Goal: Book appointment/travel/reservation

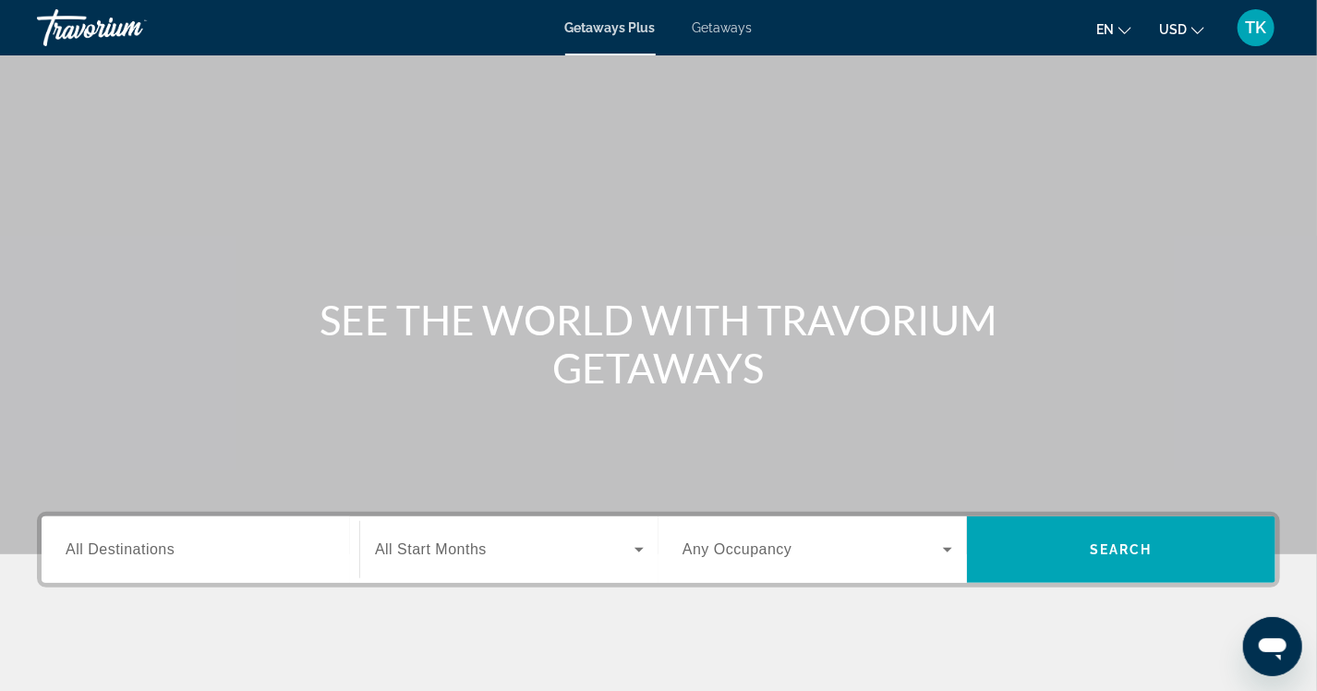
click at [179, 548] on input "Destination All Destinations" at bounding box center [201, 550] width 270 height 22
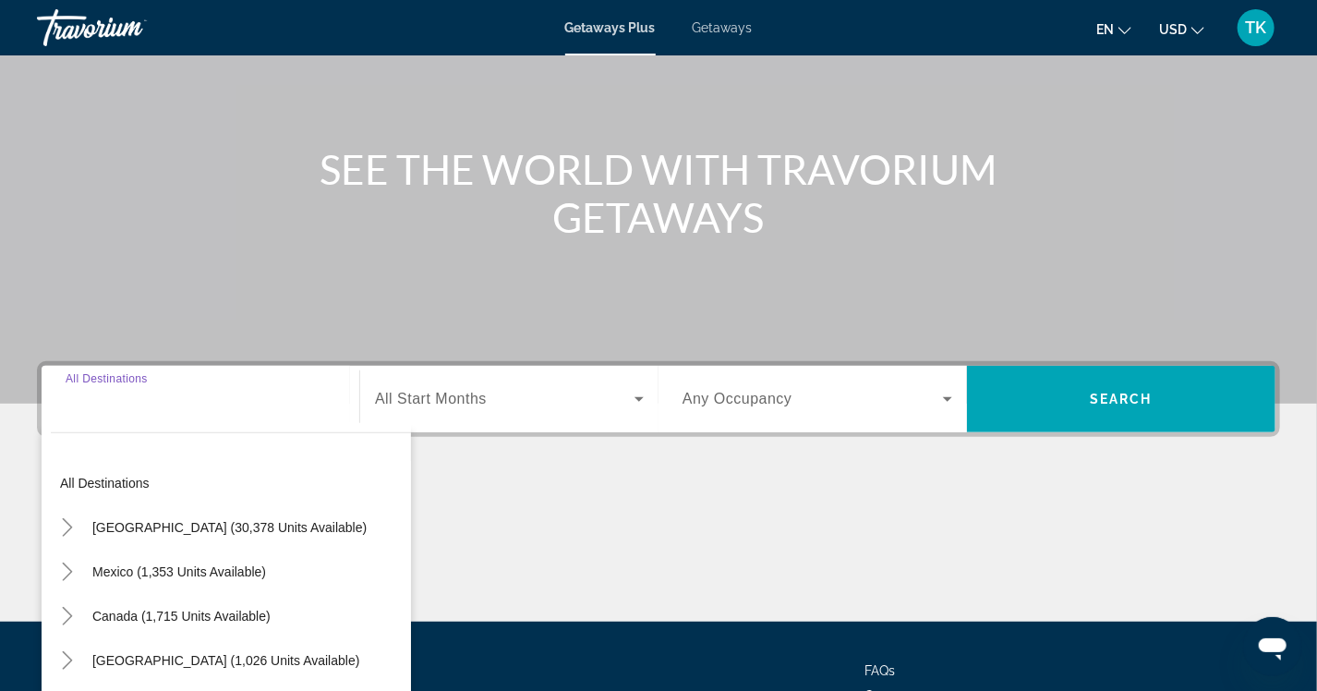
scroll to position [307, 0]
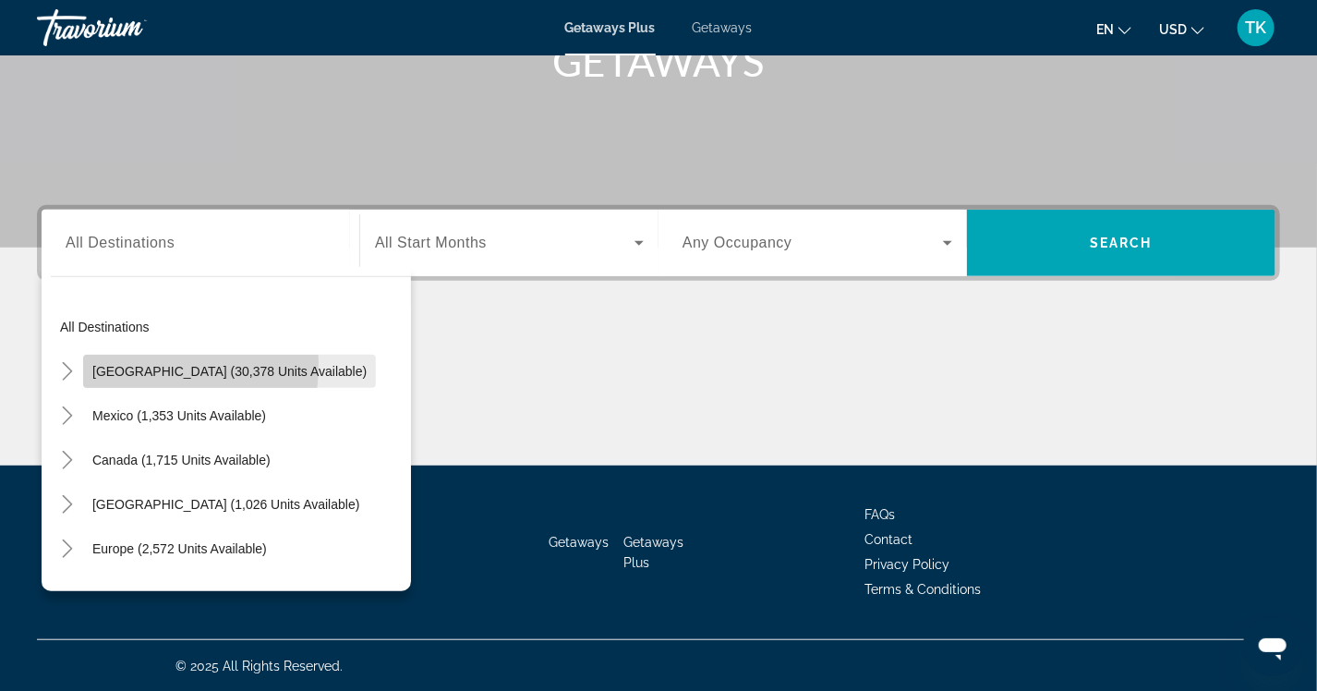
click at [88, 362] on span "Search widget" at bounding box center [229, 371] width 293 height 44
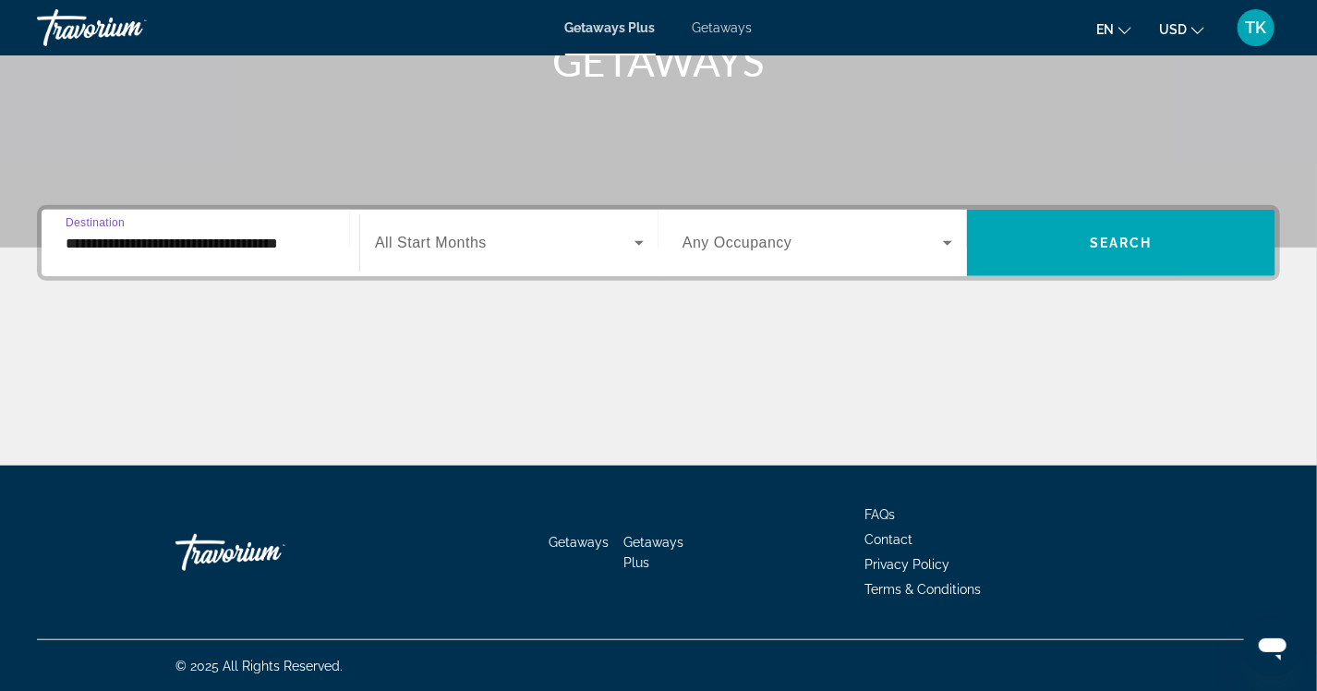
click at [87, 256] on div "**********" at bounding box center [201, 243] width 270 height 53
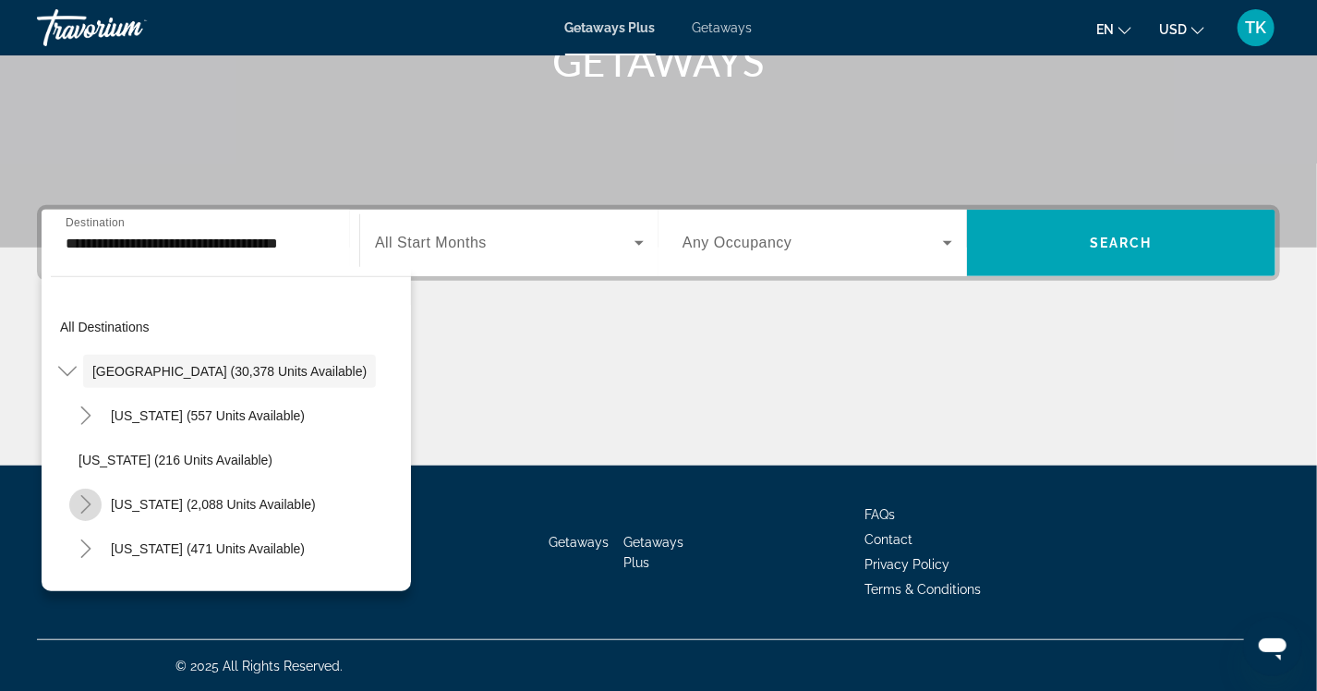
click at [79, 495] on icon "Toggle California (2,088 units available)" at bounding box center [86, 504] width 18 height 18
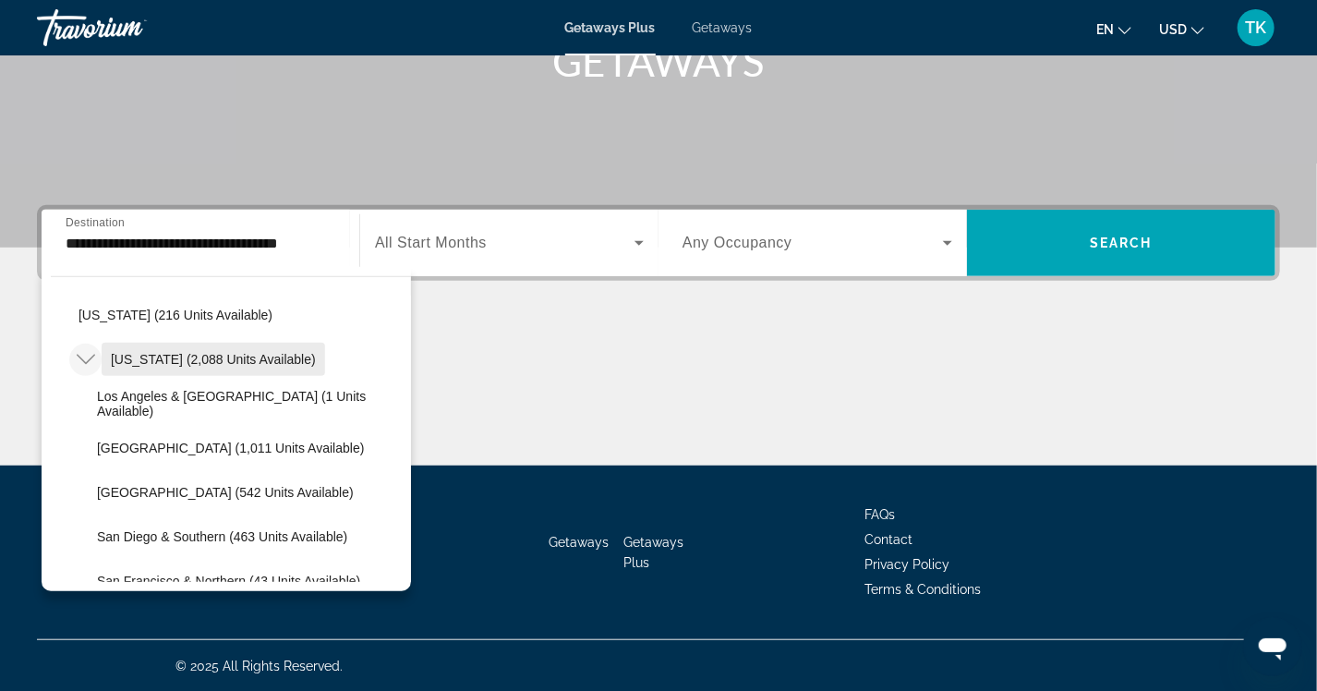
scroll to position [277, 0]
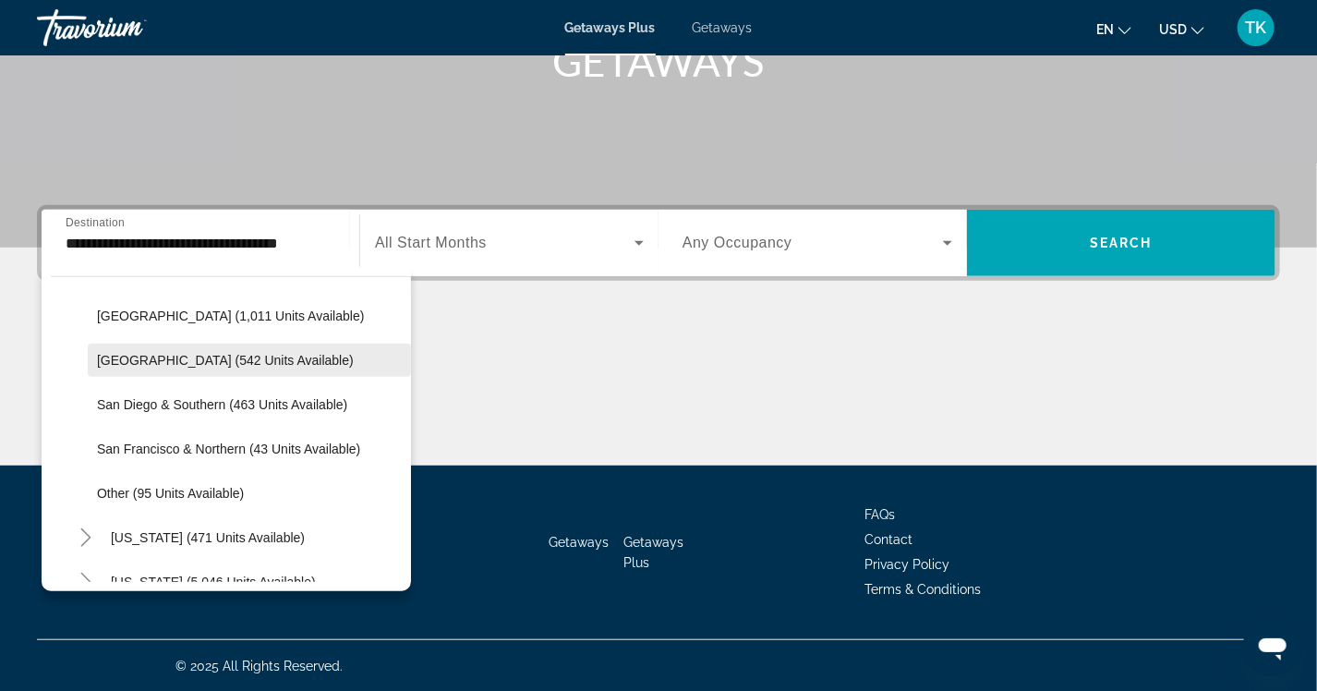
click at [210, 373] on span "Search widget" at bounding box center [249, 360] width 323 height 44
type input "**********"
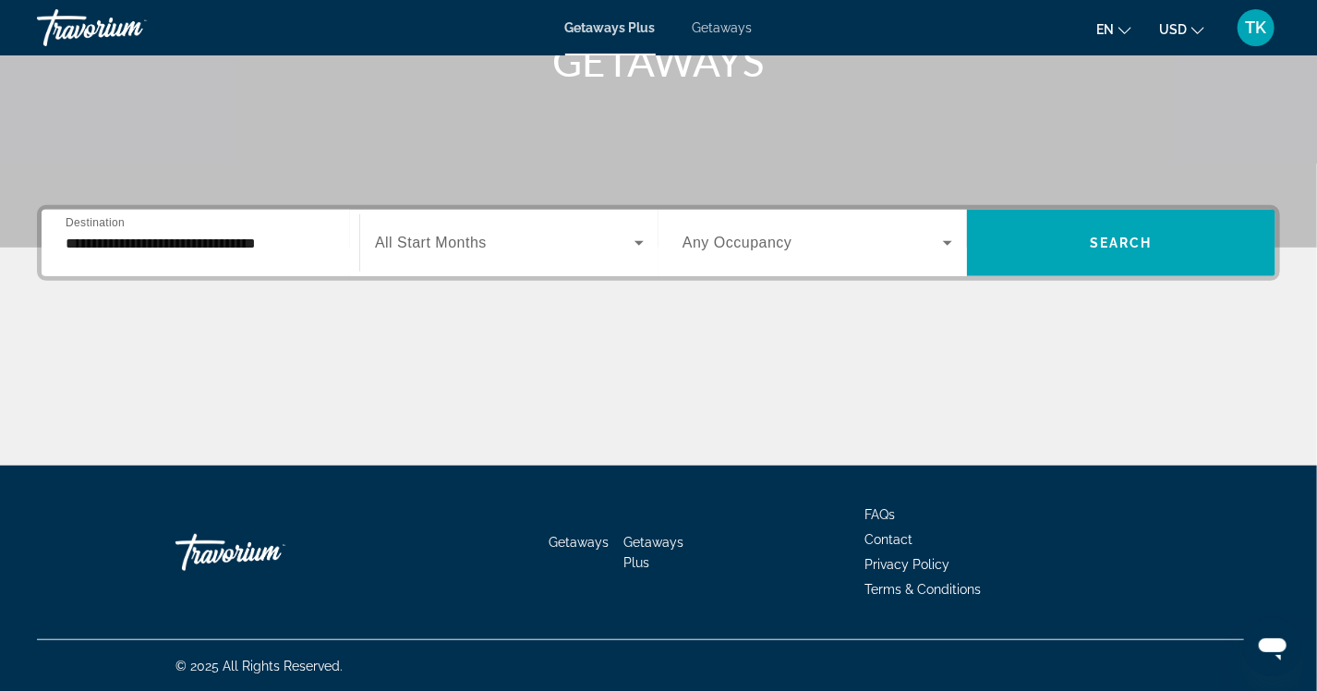
click at [405, 244] on span "All Start Months" at bounding box center [431, 243] width 112 height 16
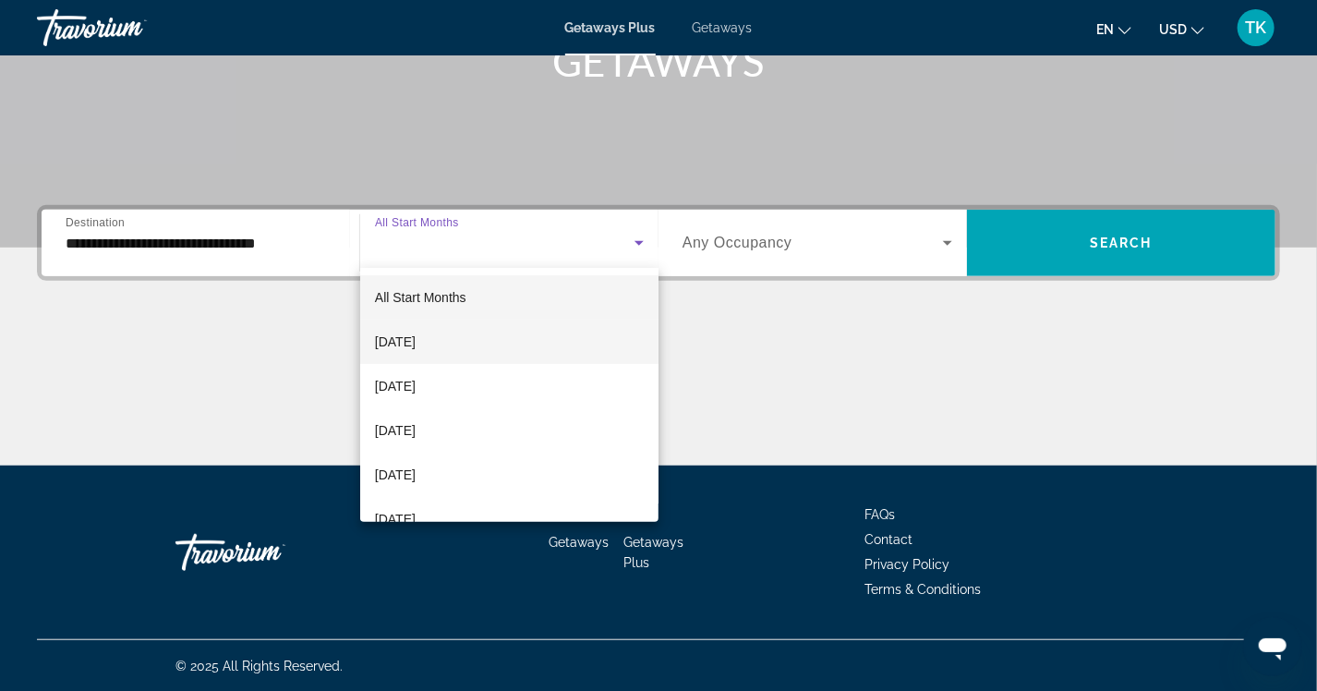
click at [416, 342] on span "[DATE]" at bounding box center [395, 342] width 41 height 22
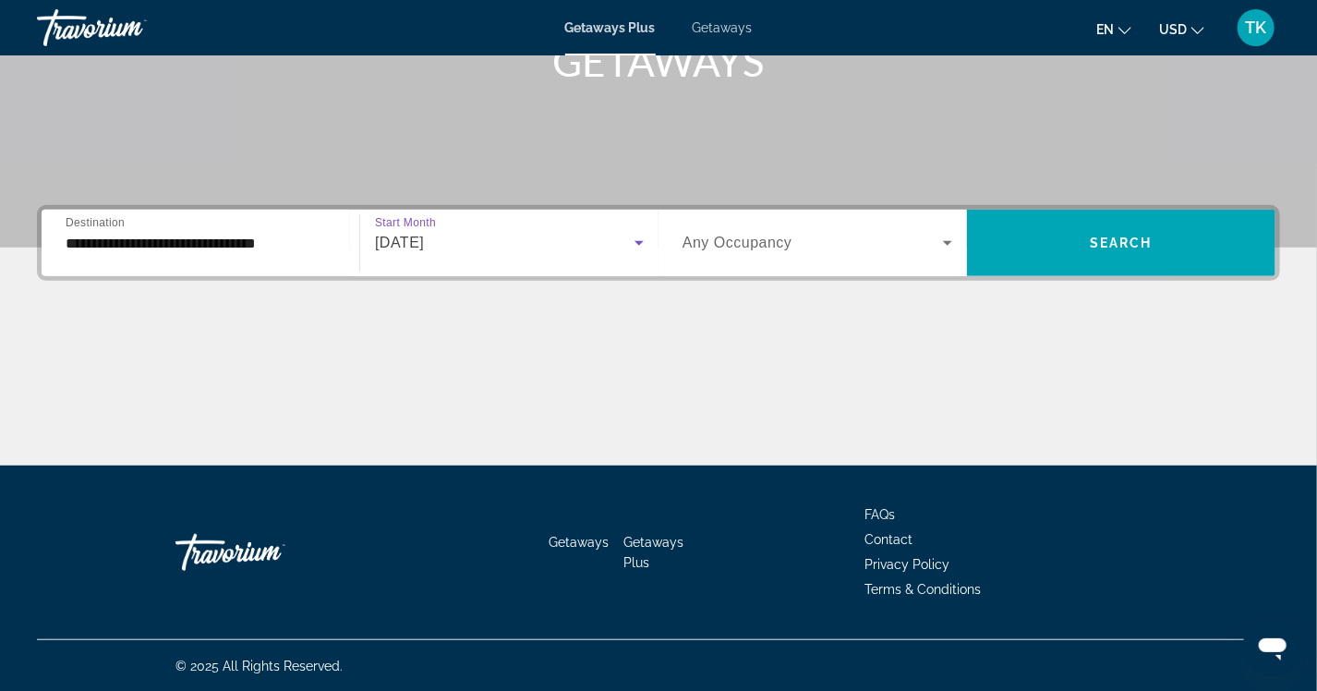
click at [736, 247] on span "Any Occupancy" at bounding box center [737, 243] width 110 height 16
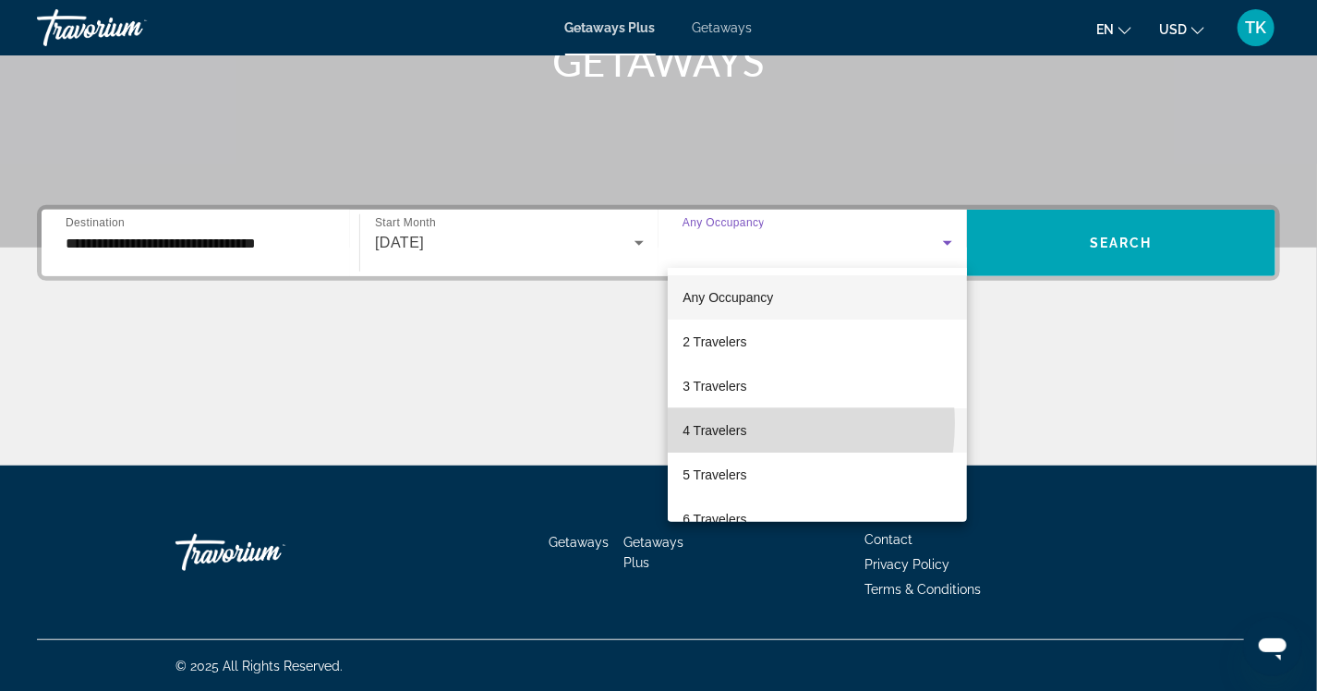
click at [725, 423] on span "4 Travelers" at bounding box center [714, 430] width 64 height 22
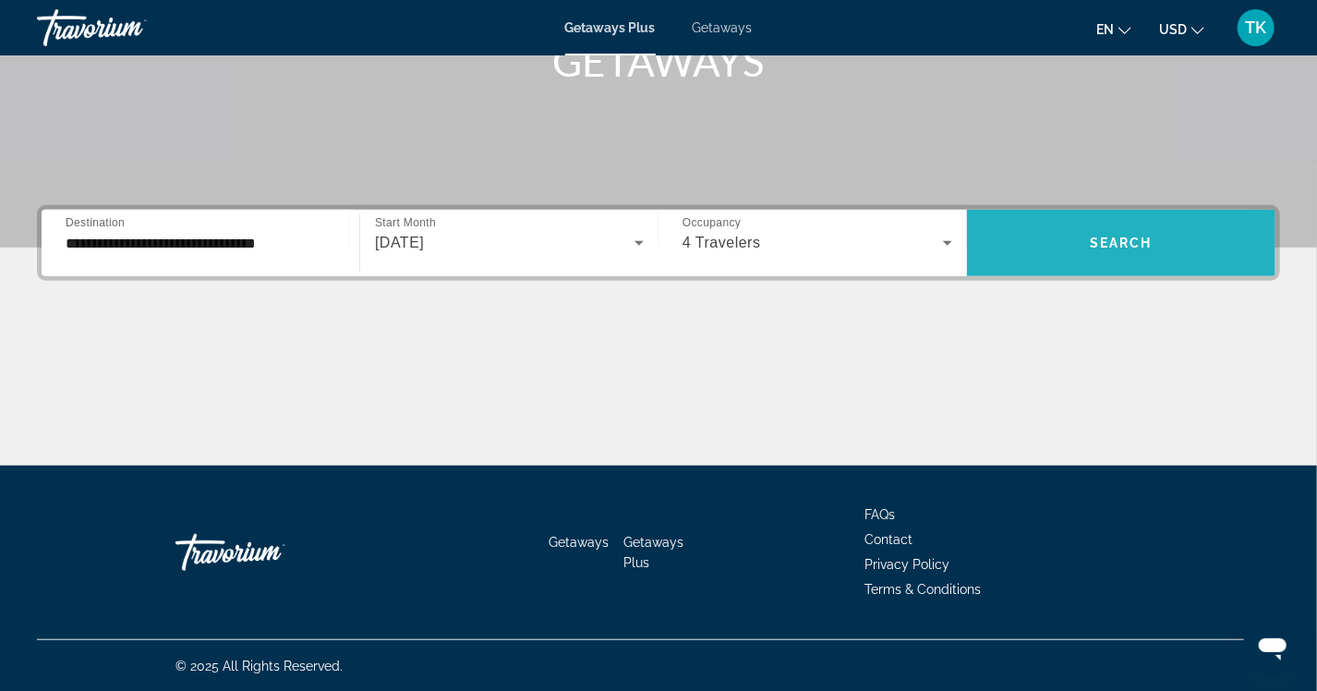
click at [1028, 256] on span "Search widget" at bounding box center [1121, 243] width 308 height 44
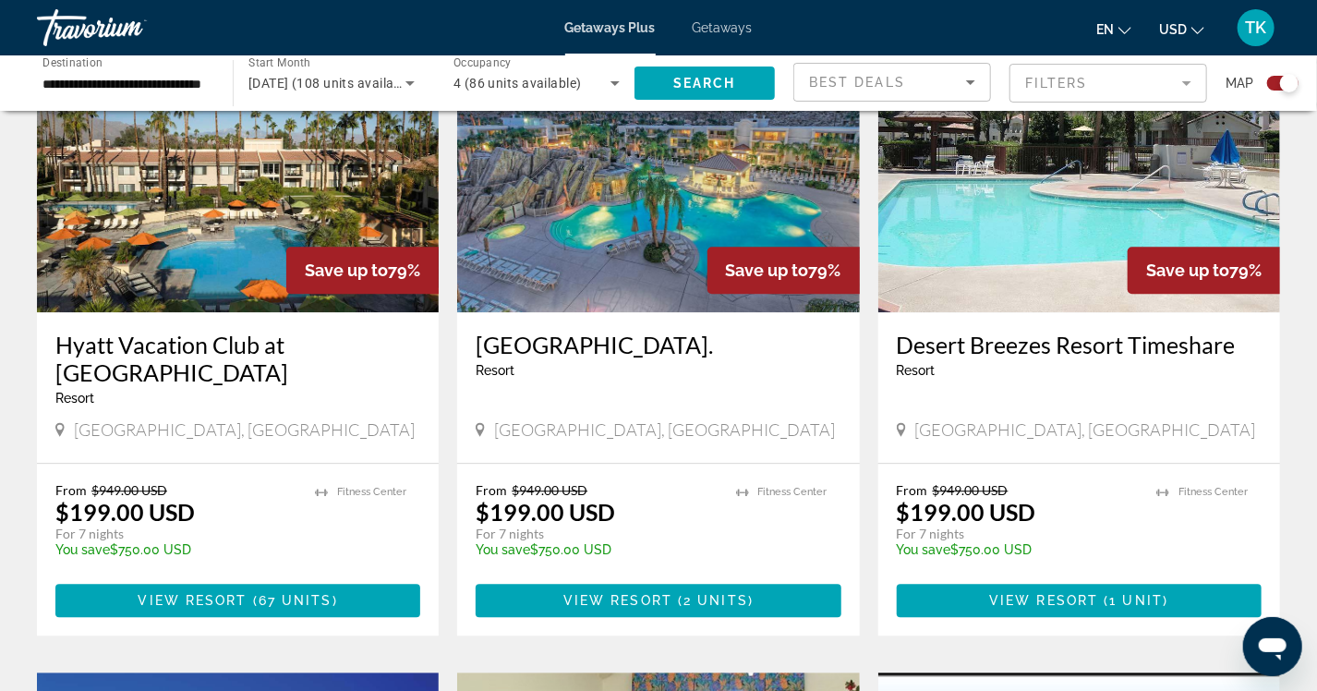
scroll to position [2031, 0]
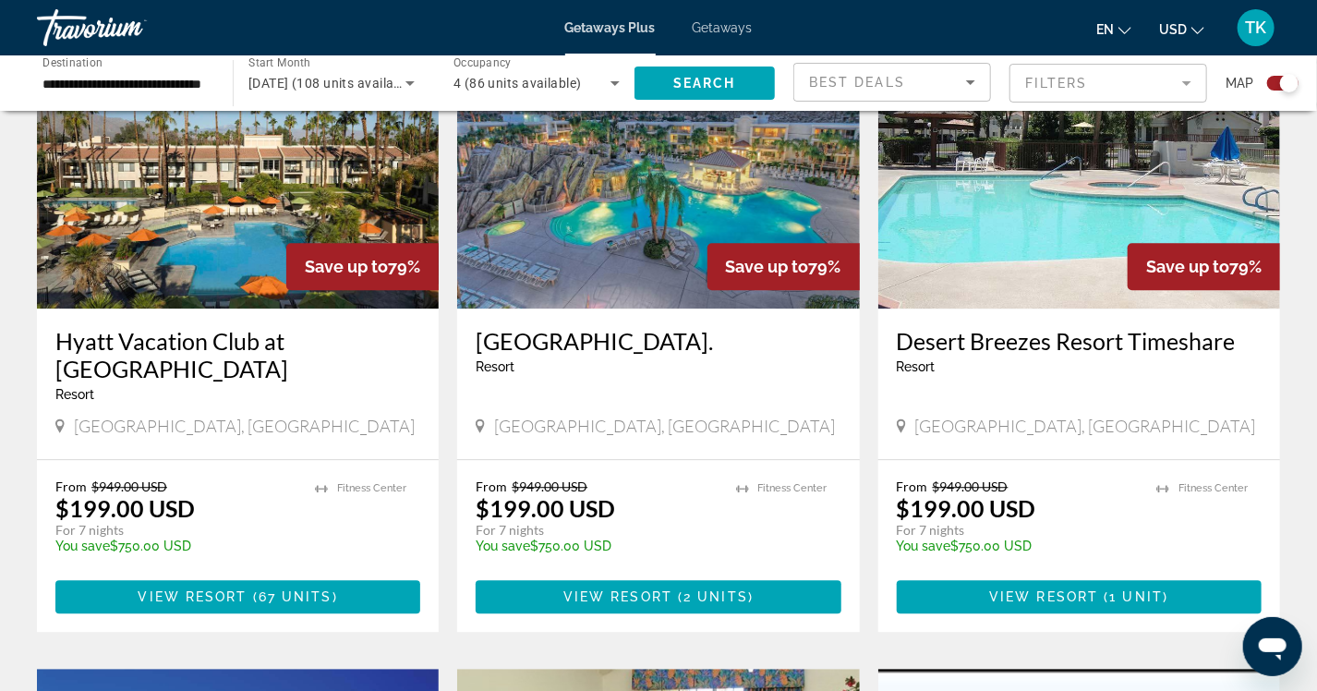
click at [666, 149] on img "Main content" at bounding box center [658, 160] width 402 height 295
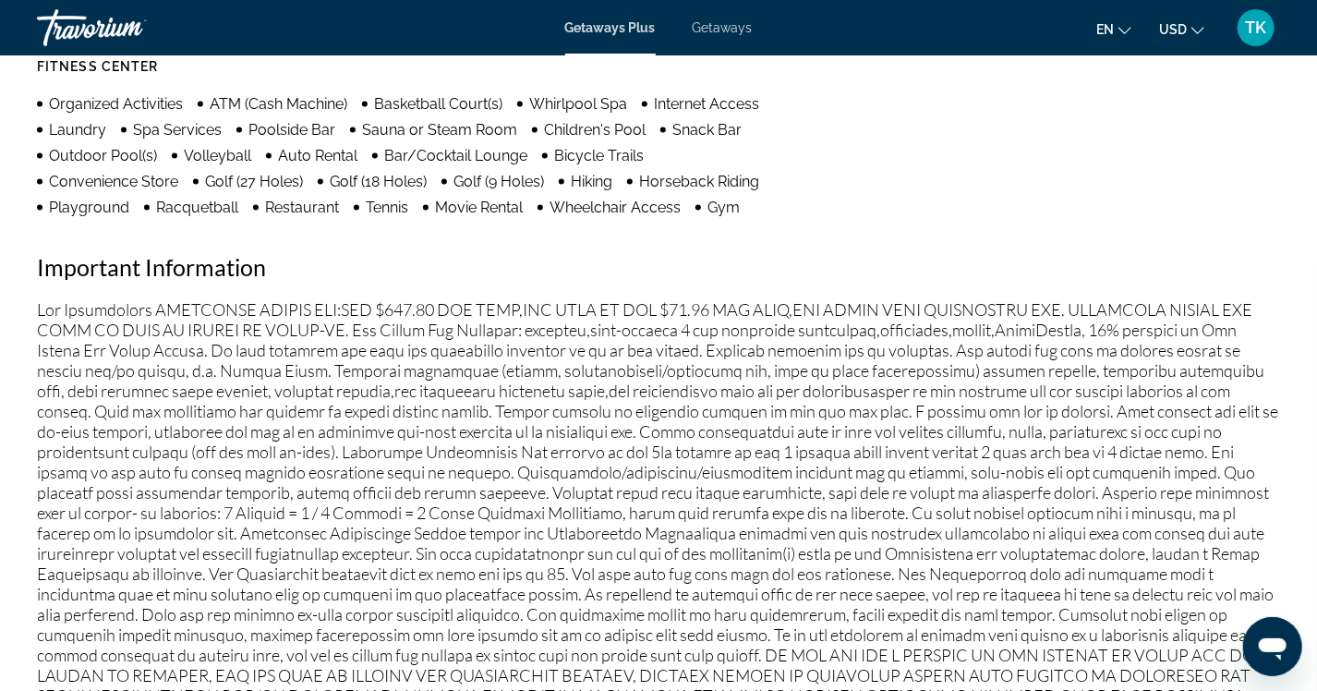
scroll to position [1621, 0]
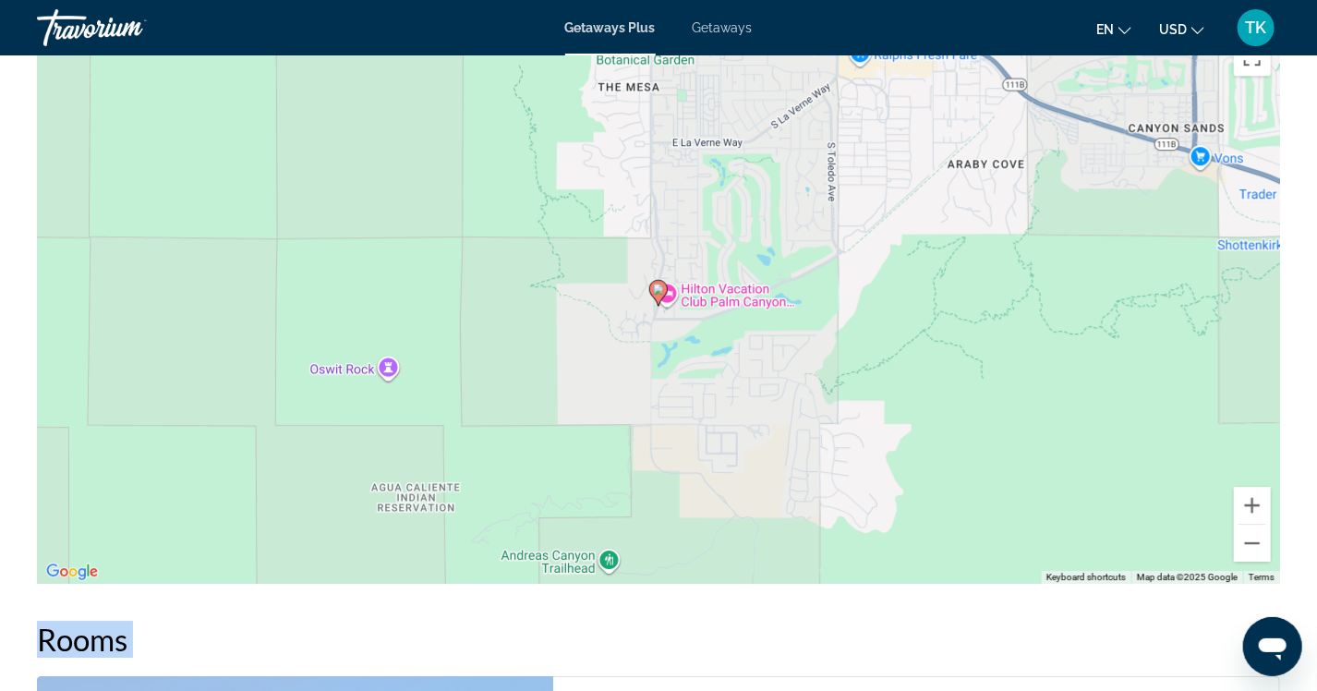
drag, startPoint x: 42, startPoint y: 304, endPoint x: 1242, endPoint y: 717, distance: 1268.5
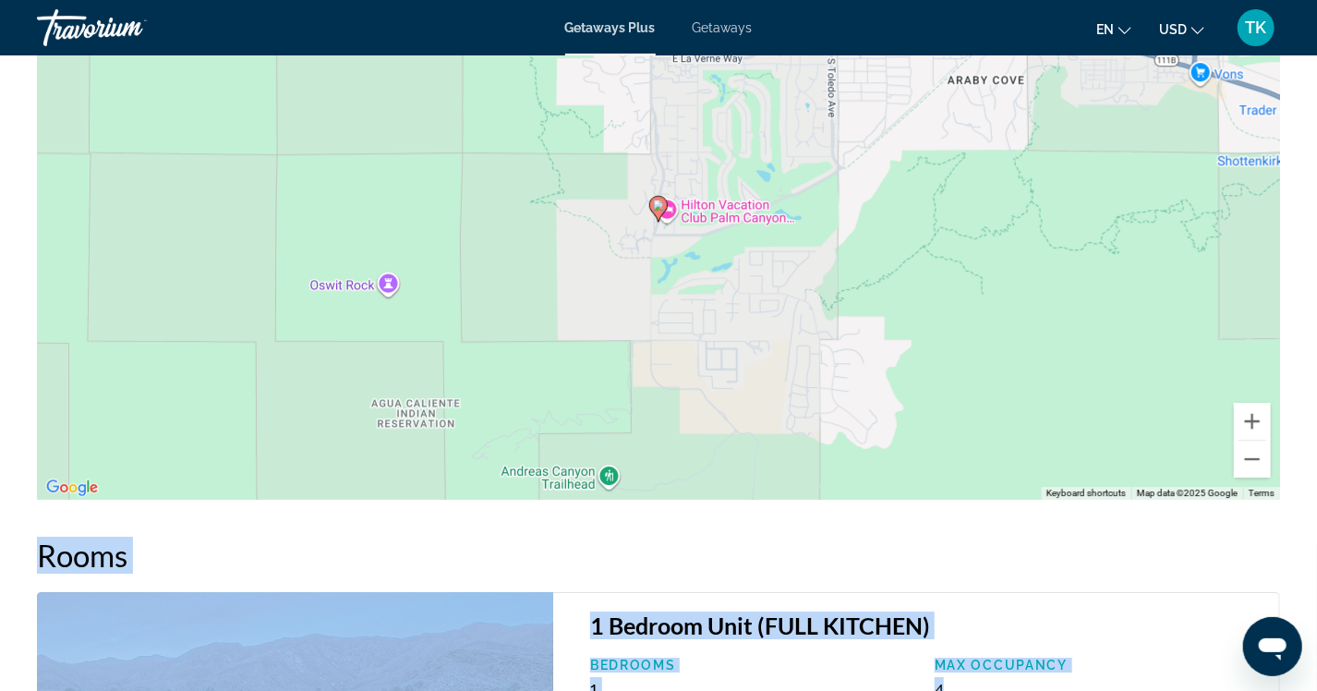
scroll to position [2046, 0]
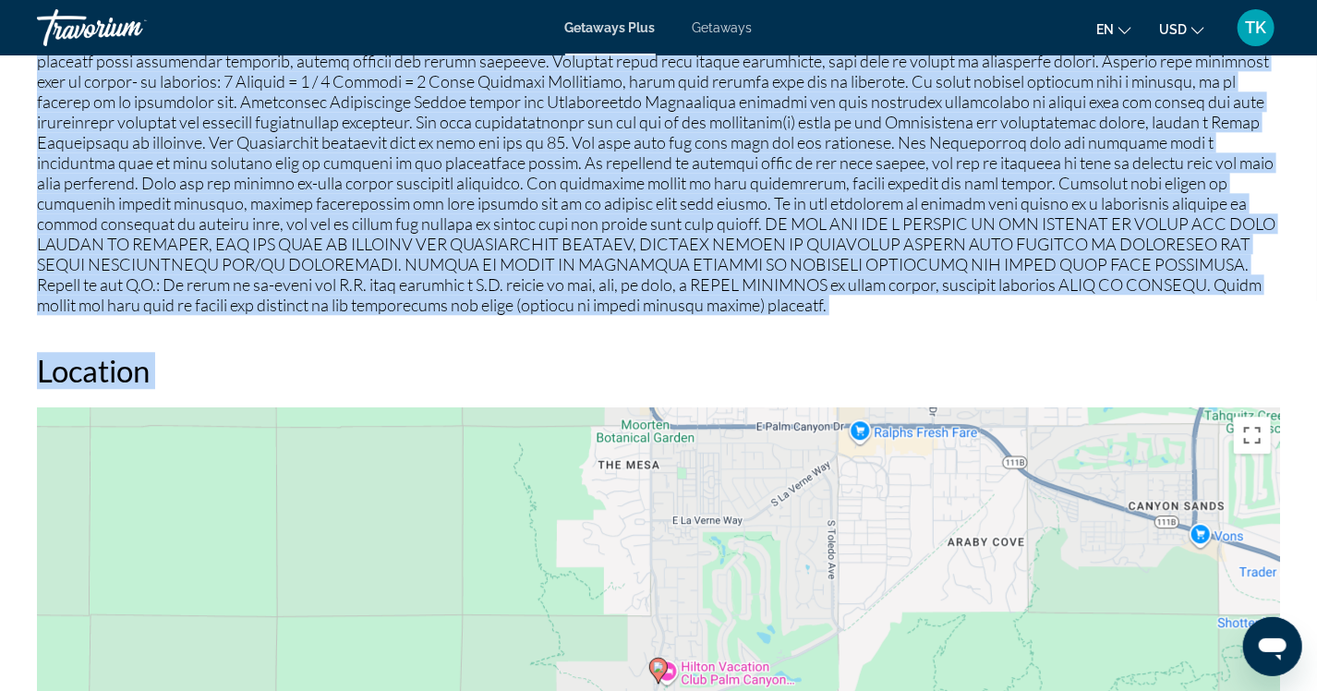
copy div "ee Advisements MANDATORY RESORT FEE:USD $210.00 PER UNIT,PER WEEK OR USD $30.00…"
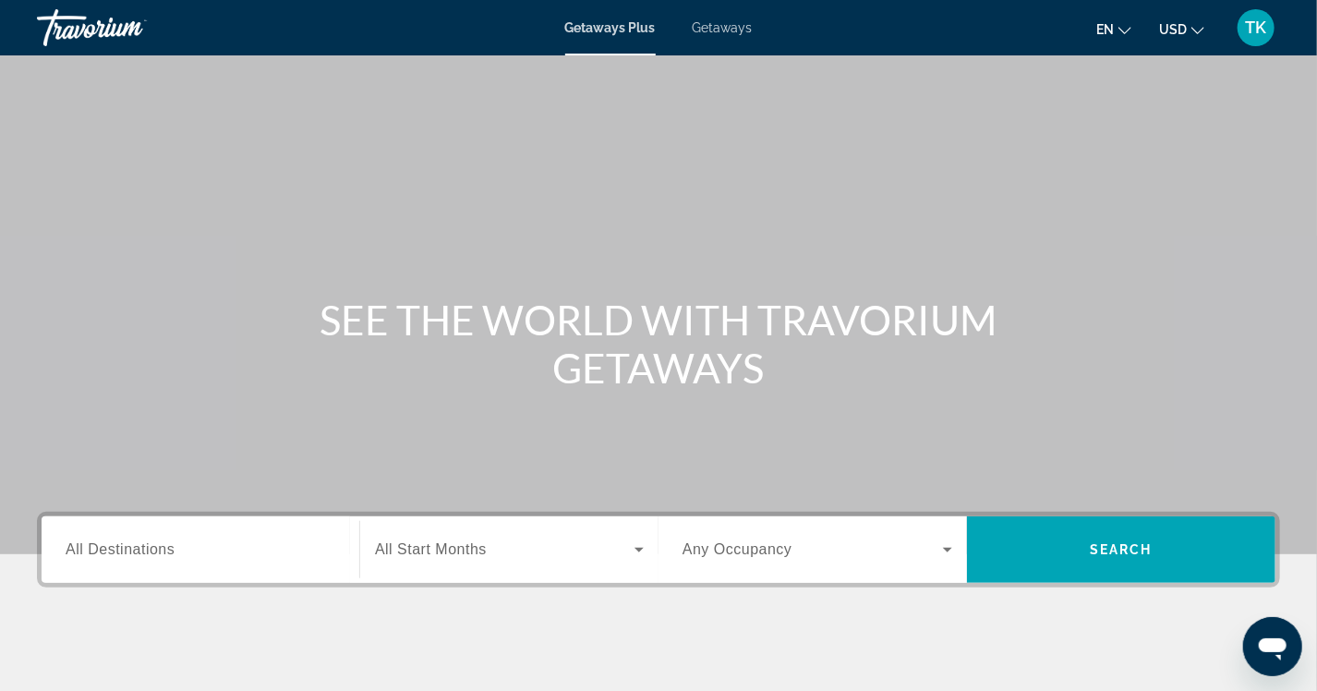
click at [130, 546] on span "All Destinations" at bounding box center [120, 549] width 109 height 16
click at [130, 546] on input "Destination All Destinations" at bounding box center [201, 550] width 270 height 22
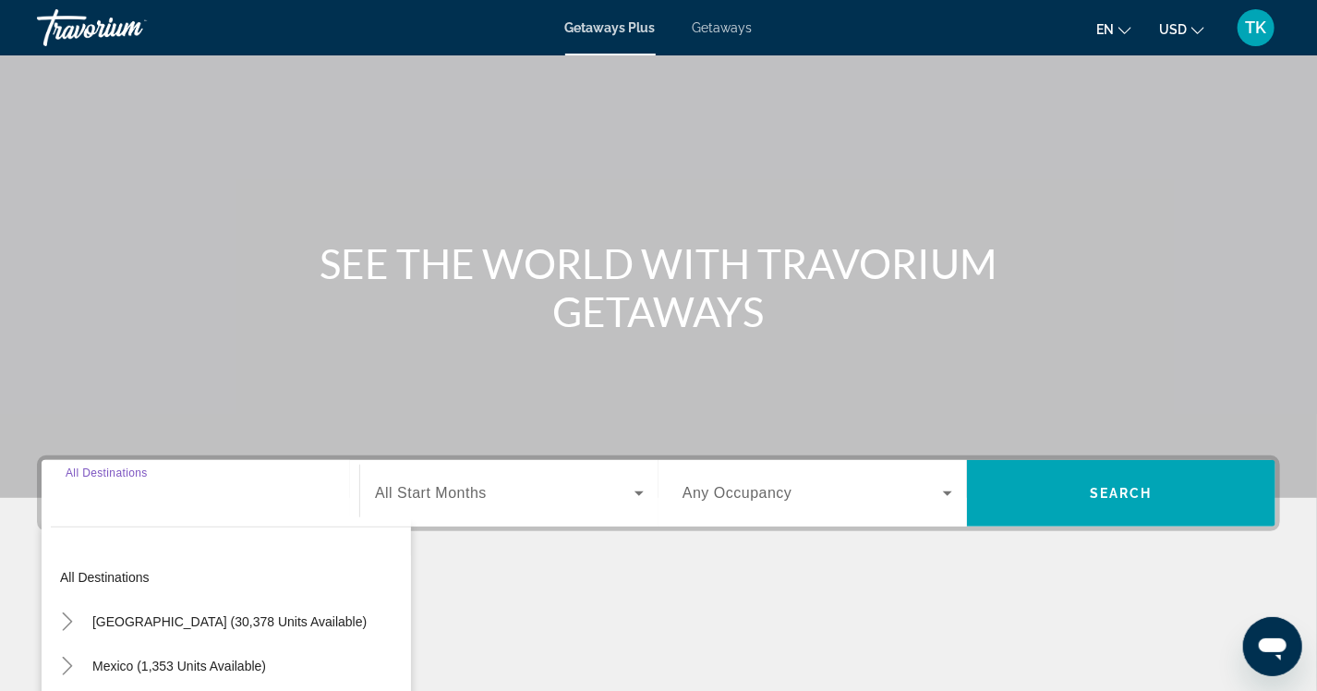
scroll to position [307, 0]
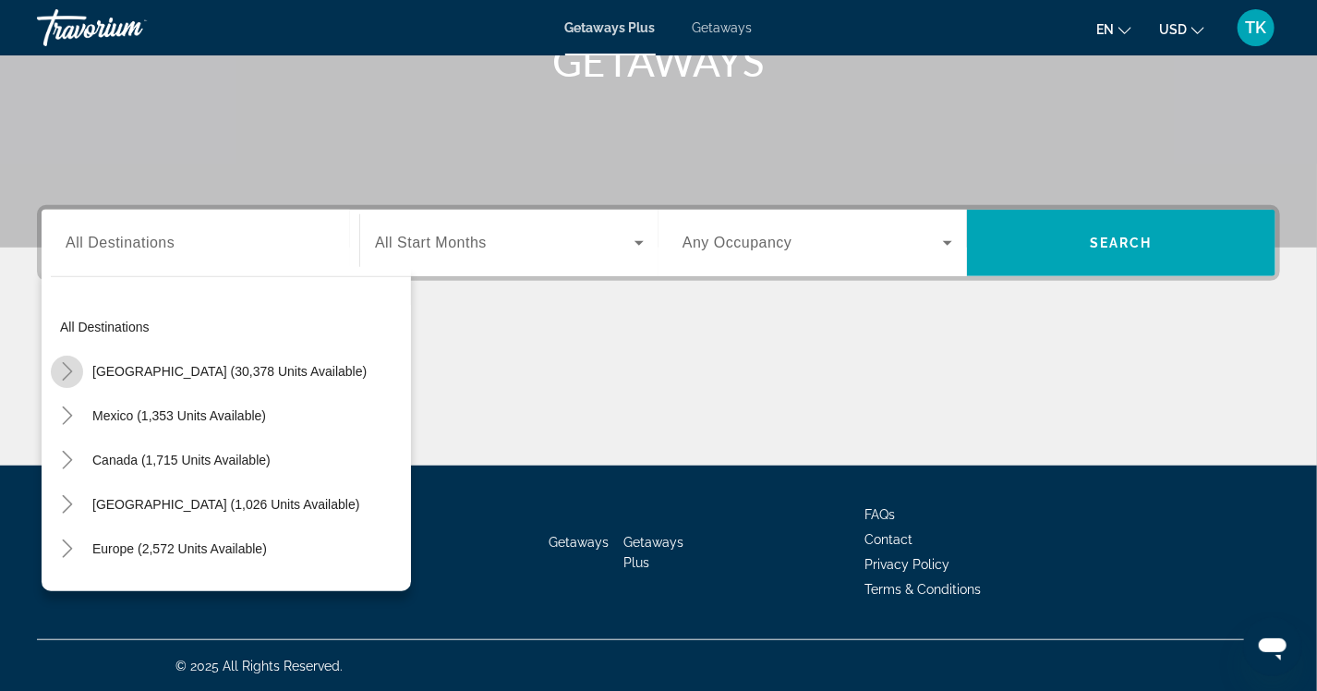
click at [61, 356] on mat-icon "Toggle United States (30,378 units available)" at bounding box center [67, 372] width 32 height 32
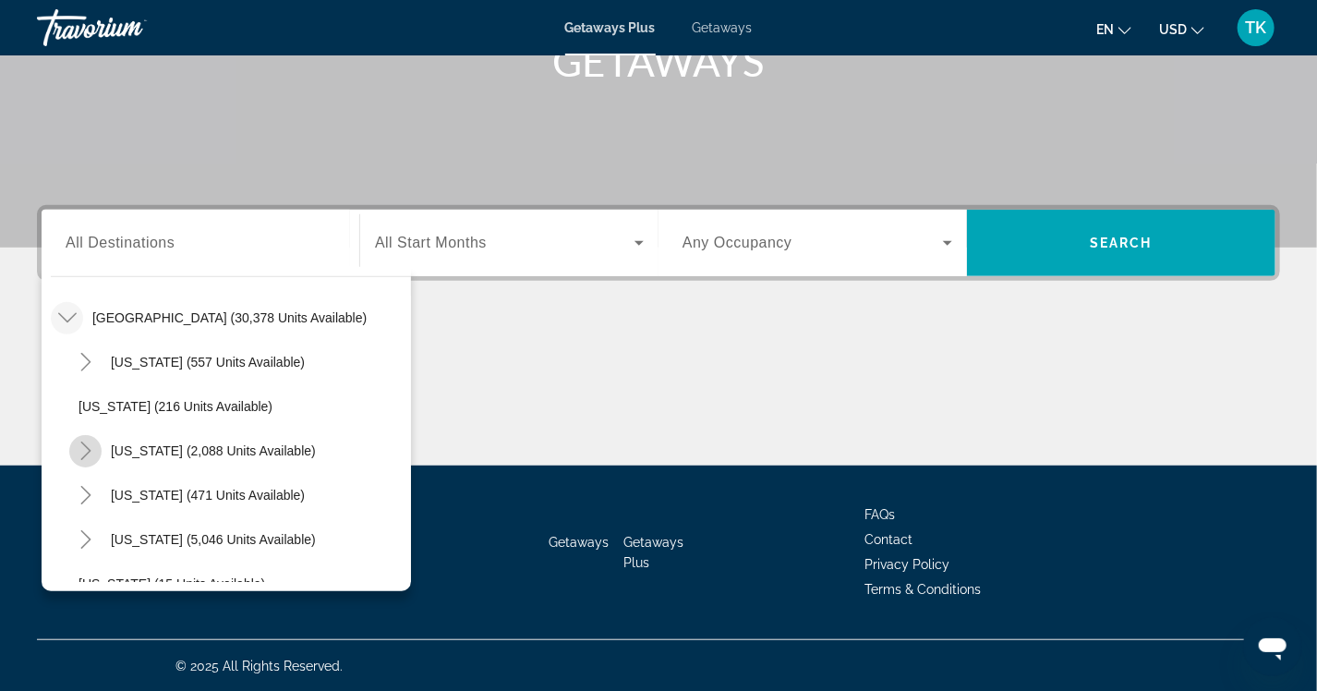
click at [81, 447] on icon "Toggle California (2,088 units available)" at bounding box center [86, 450] width 18 height 18
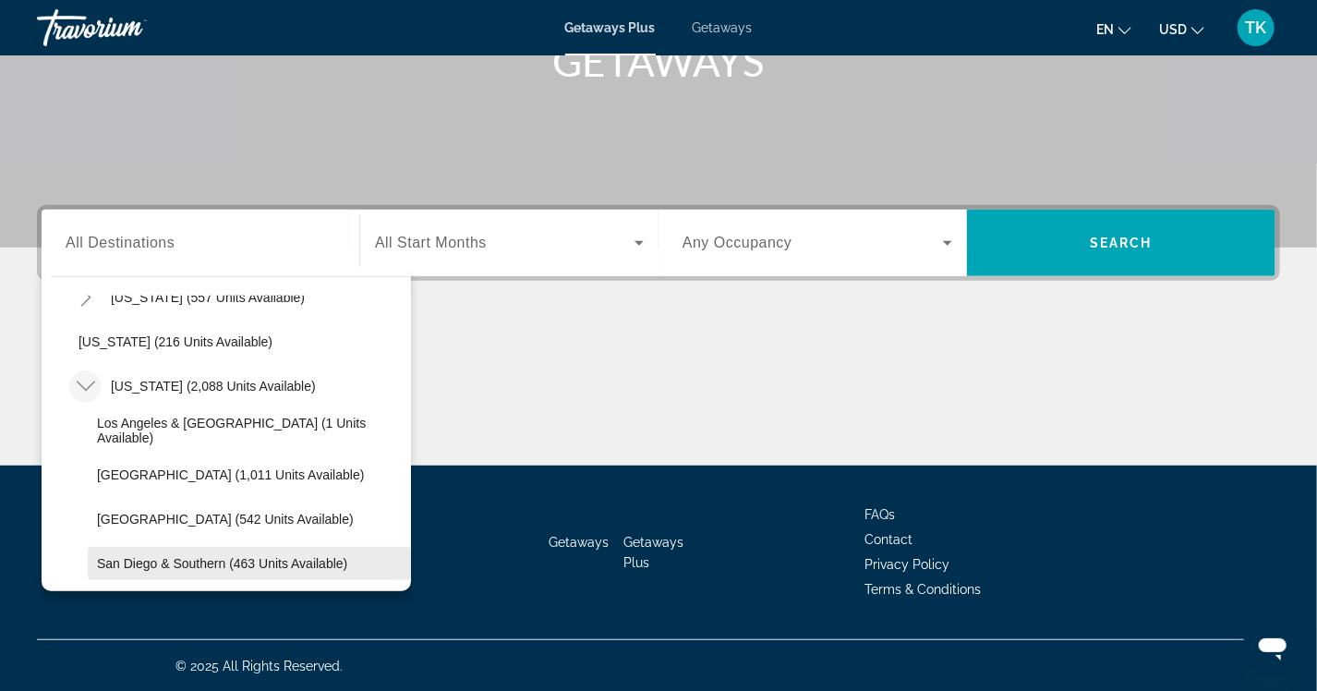
scroll to position [146, 0]
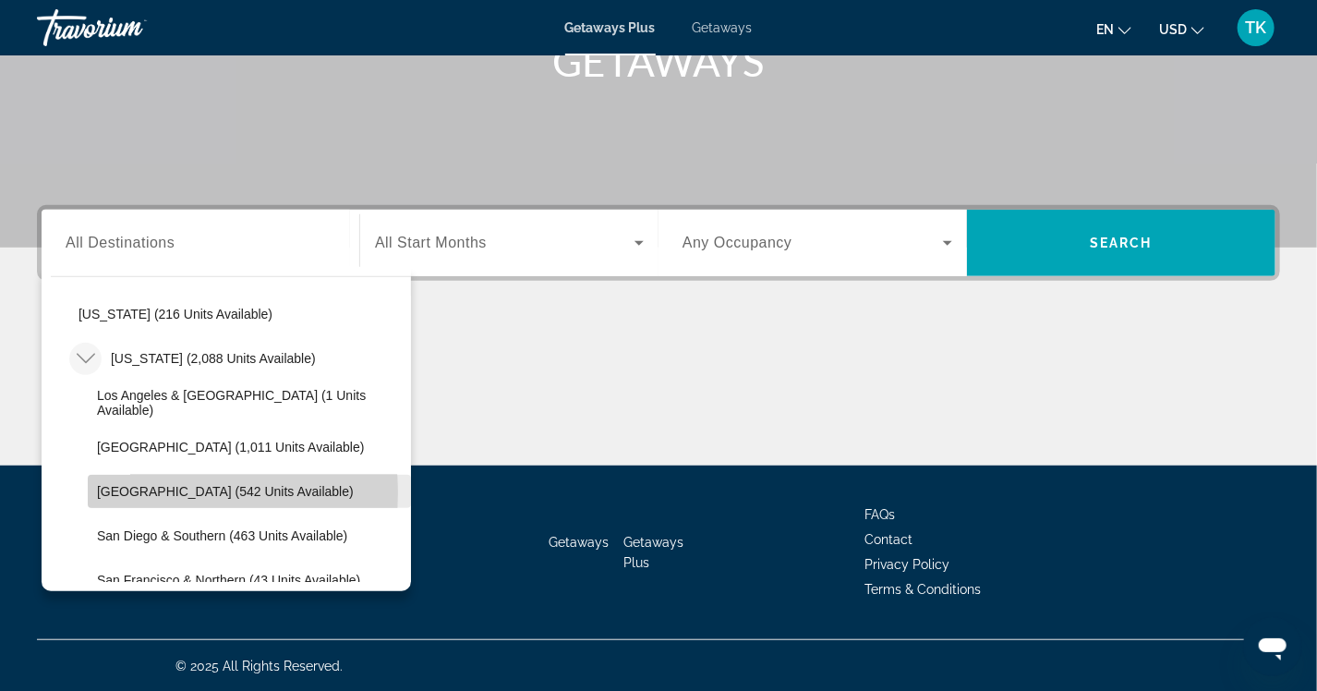
click at [146, 491] on span "[GEOGRAPHIC_DATA] (542 units available)" at bounding box center [225, 491] width 257 height 15
type input "**********"
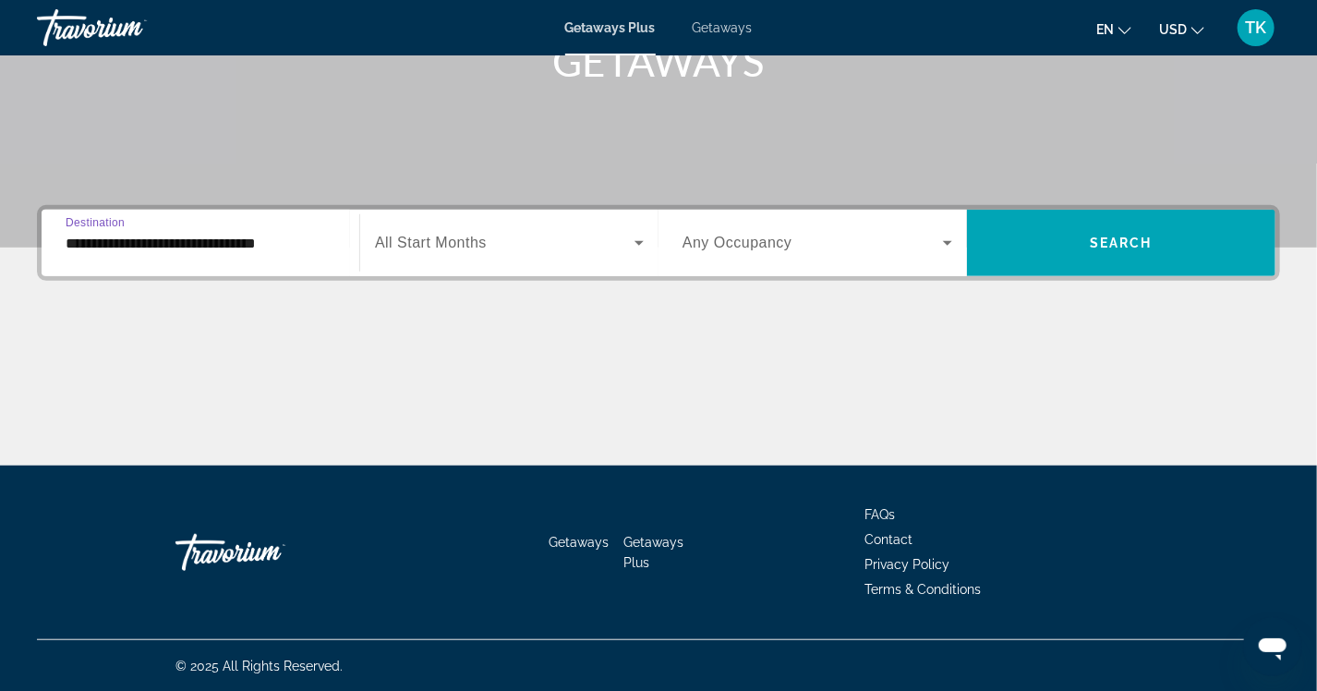
click at [506, 249] on span "Search widget" at bounding box center [504, 243] width 259 height 22
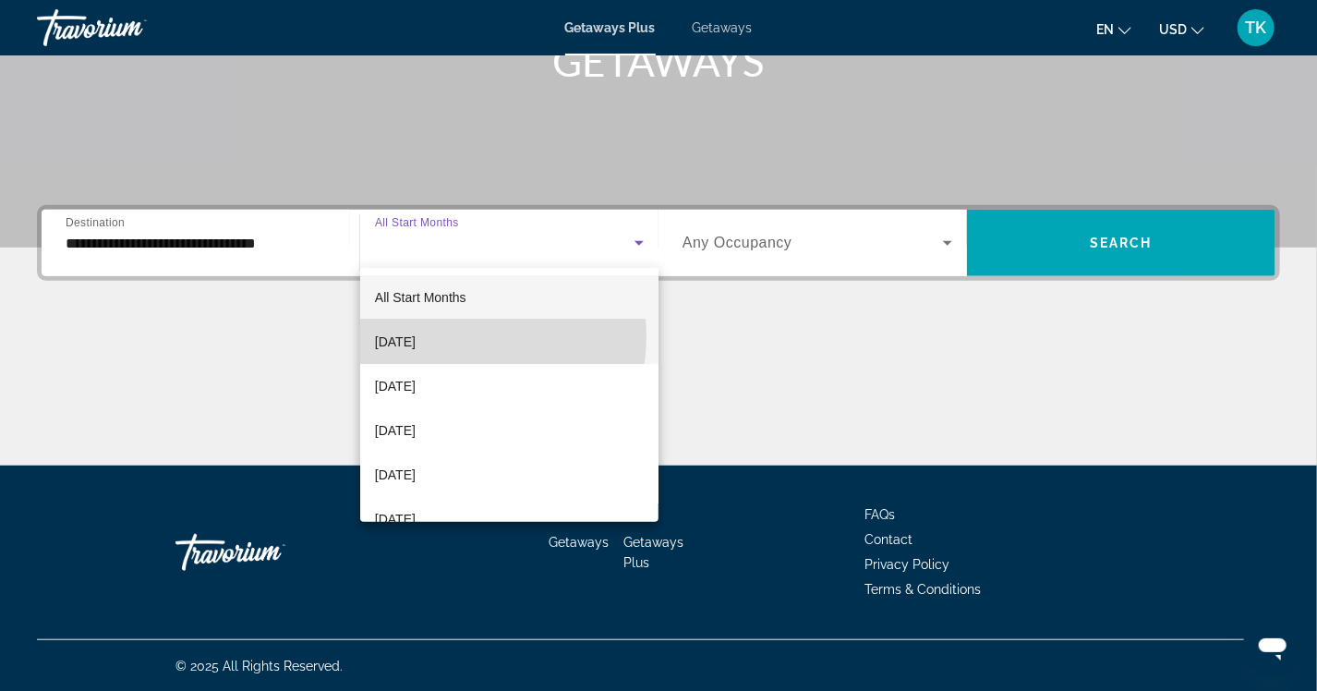
drag, startPoint x: 450, startPoint y: 336, endPoint x: 596, endPoint y: 314, distance: 147.6
click at [416, 335] on span "[DATE]" at bounding box center [395, 342] width 41 height 22
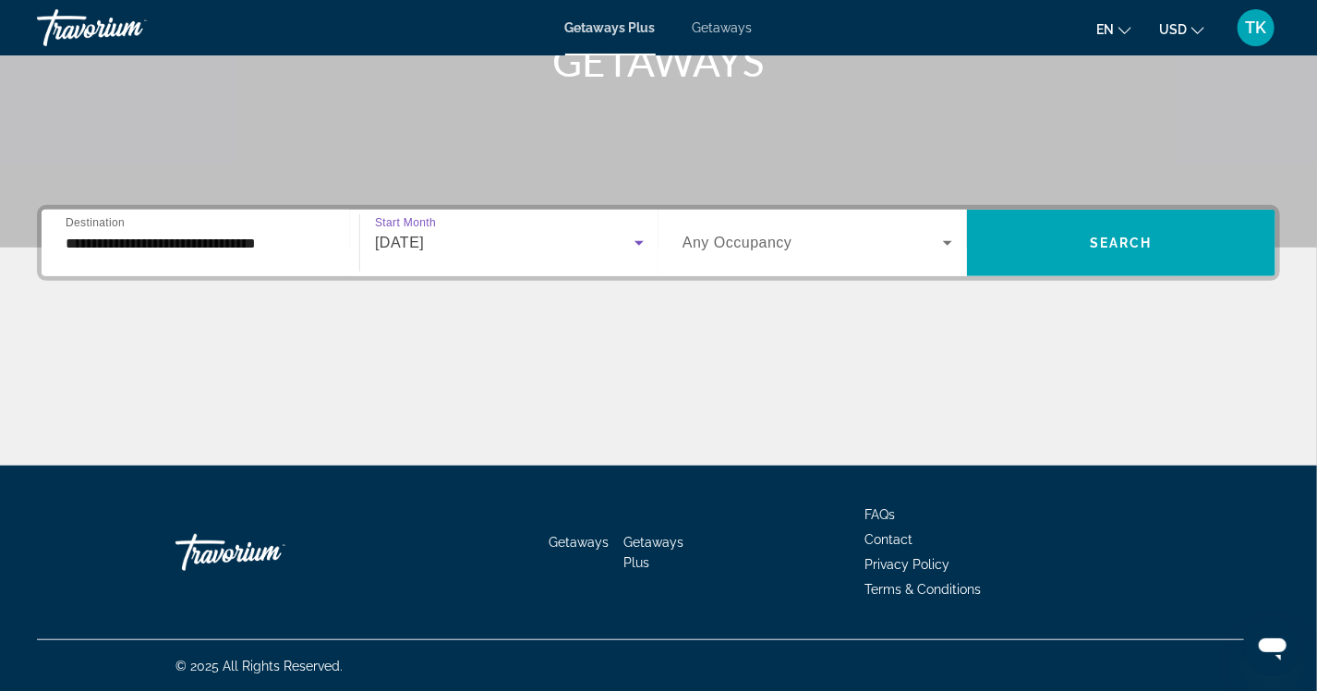
click at [770, 247] on span "Any Occupancy" at bounding box center [737, 243] width 110 height 16
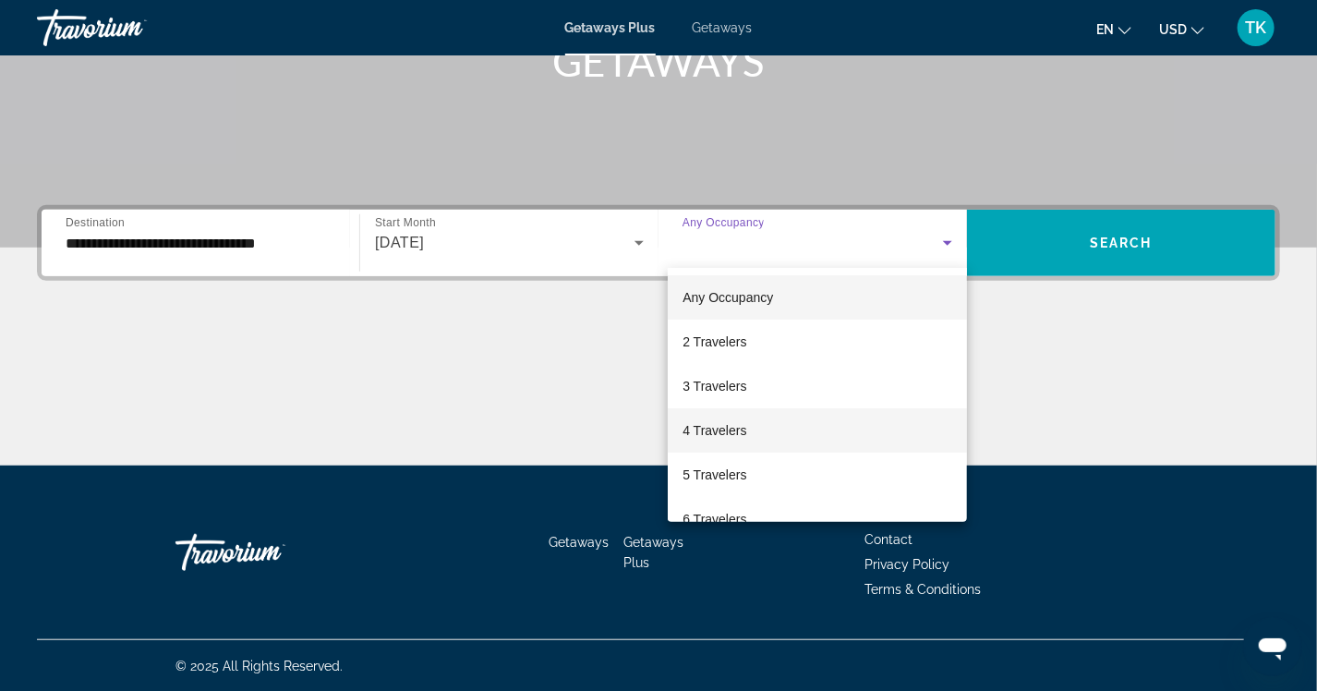
click at [740, 433] on span "4 Travelers" at bounding box center [714, 430] width 64 height 22
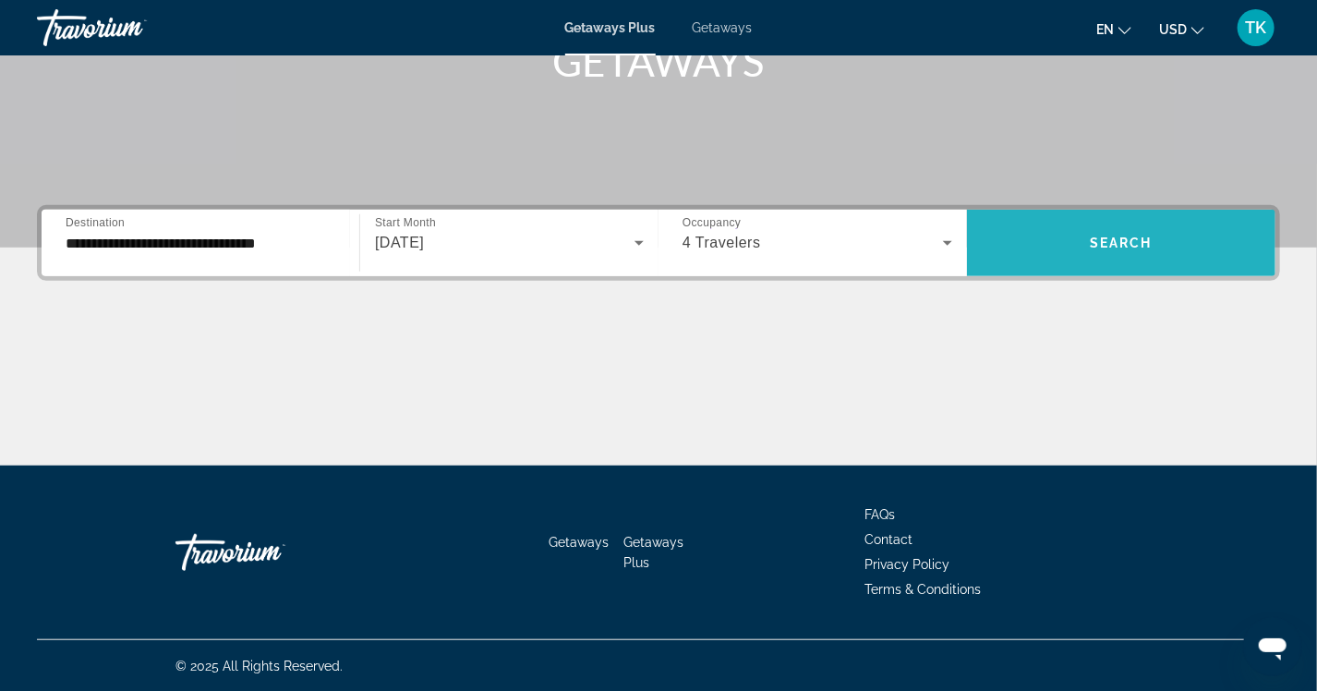
click at [1108, 243] on span "Search" at bounding box center [1121, 242] width 63 height 15
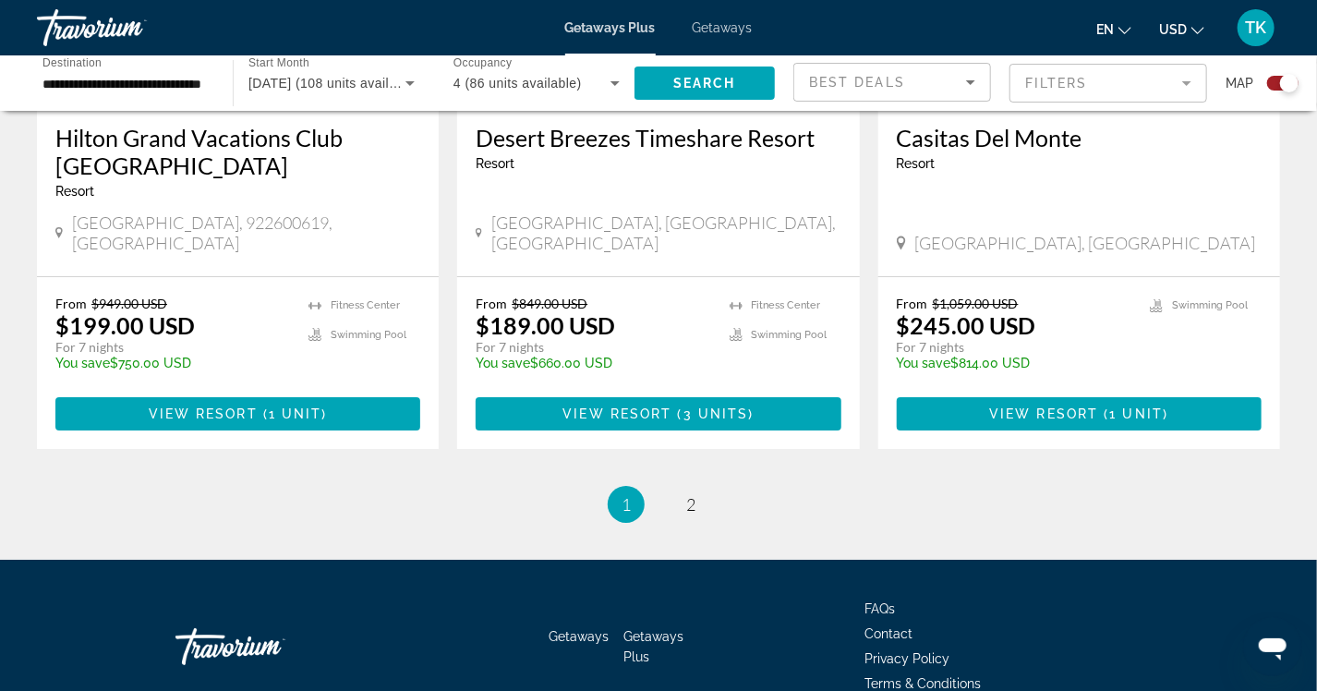
scroll to position [2896, 0]
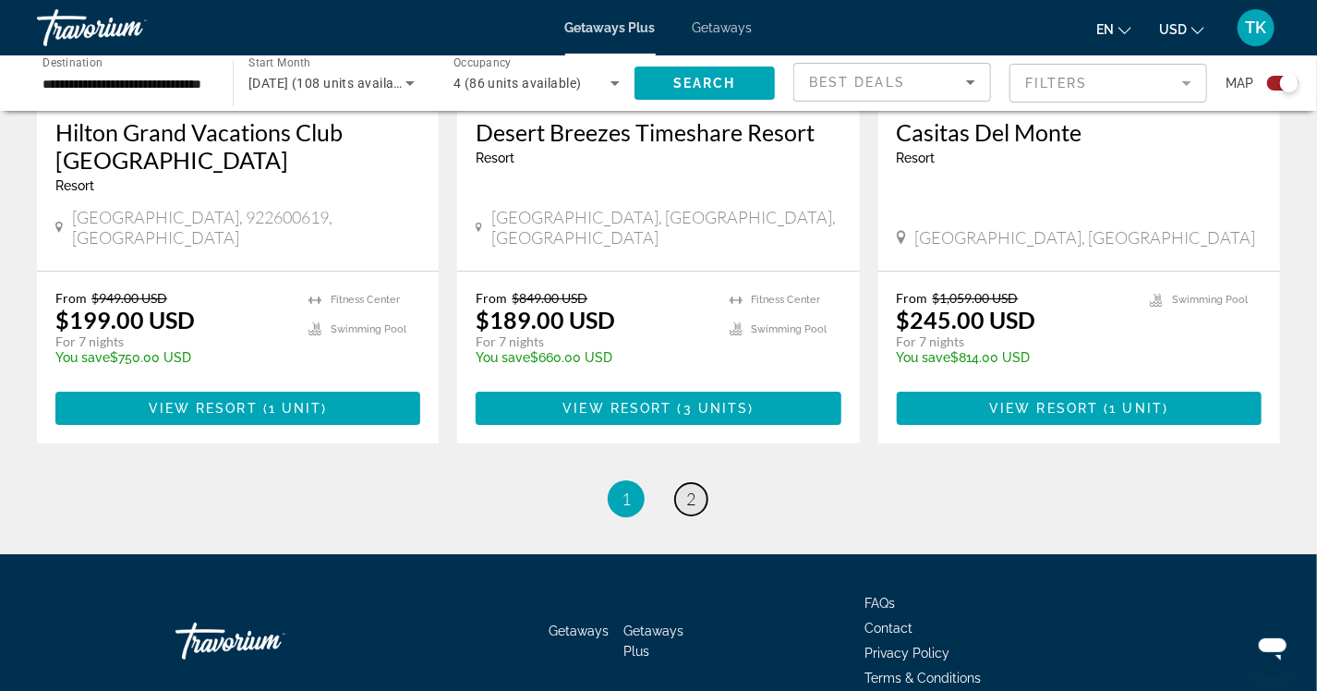
click at [685, 483] on link "page 2" at bounding box center [691, 499] width 32 height 32
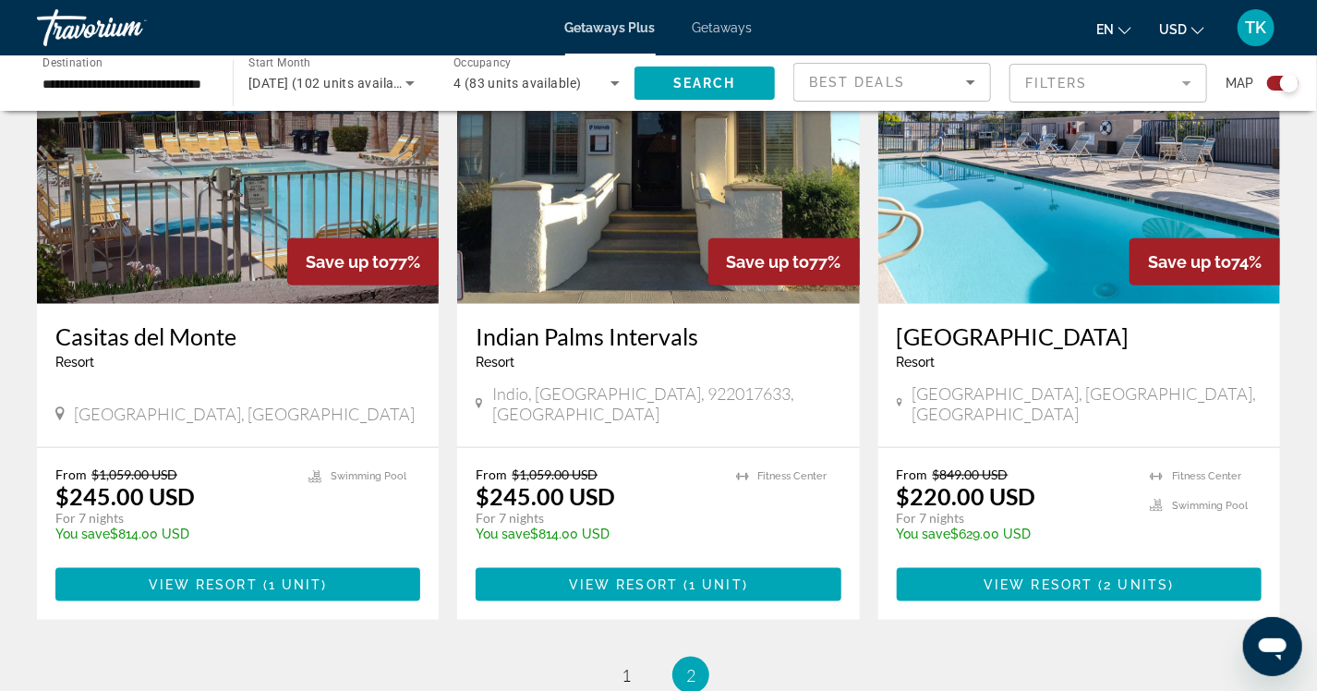
scroll to position [923, 0]
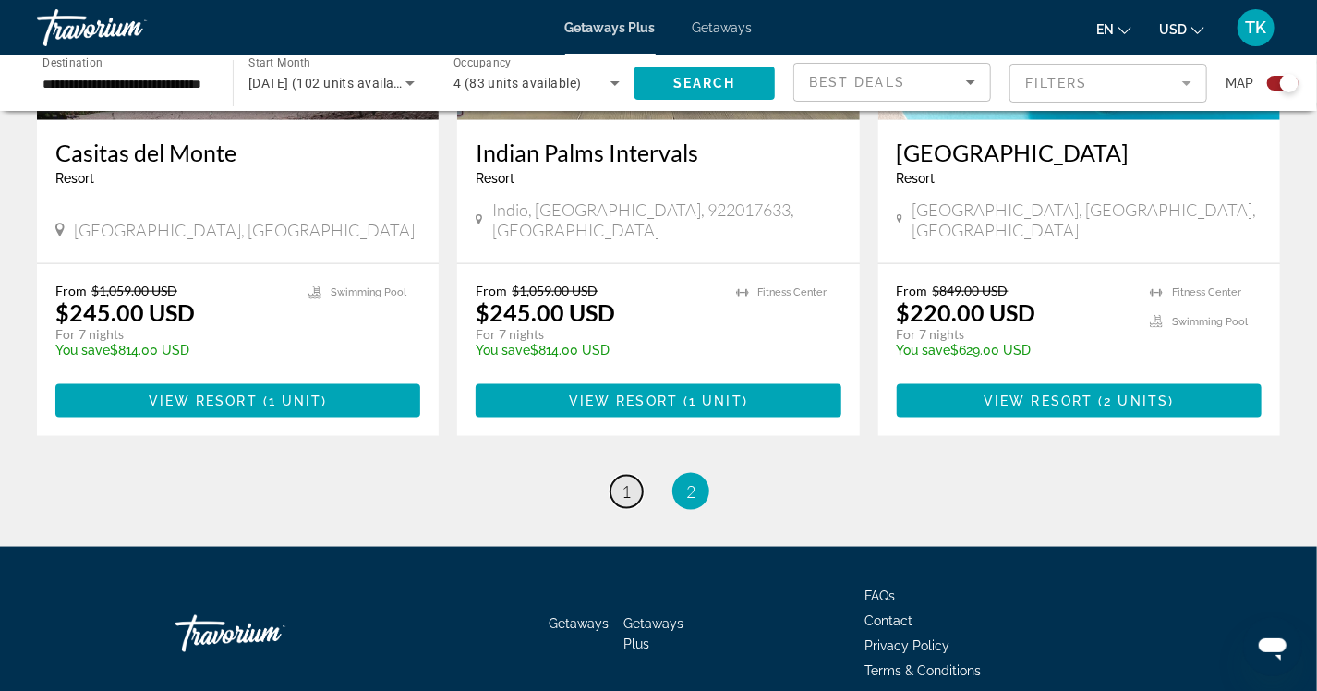
click at [627, 482] on link "page 1" at bounding box center [626, 492] width 32 height 32
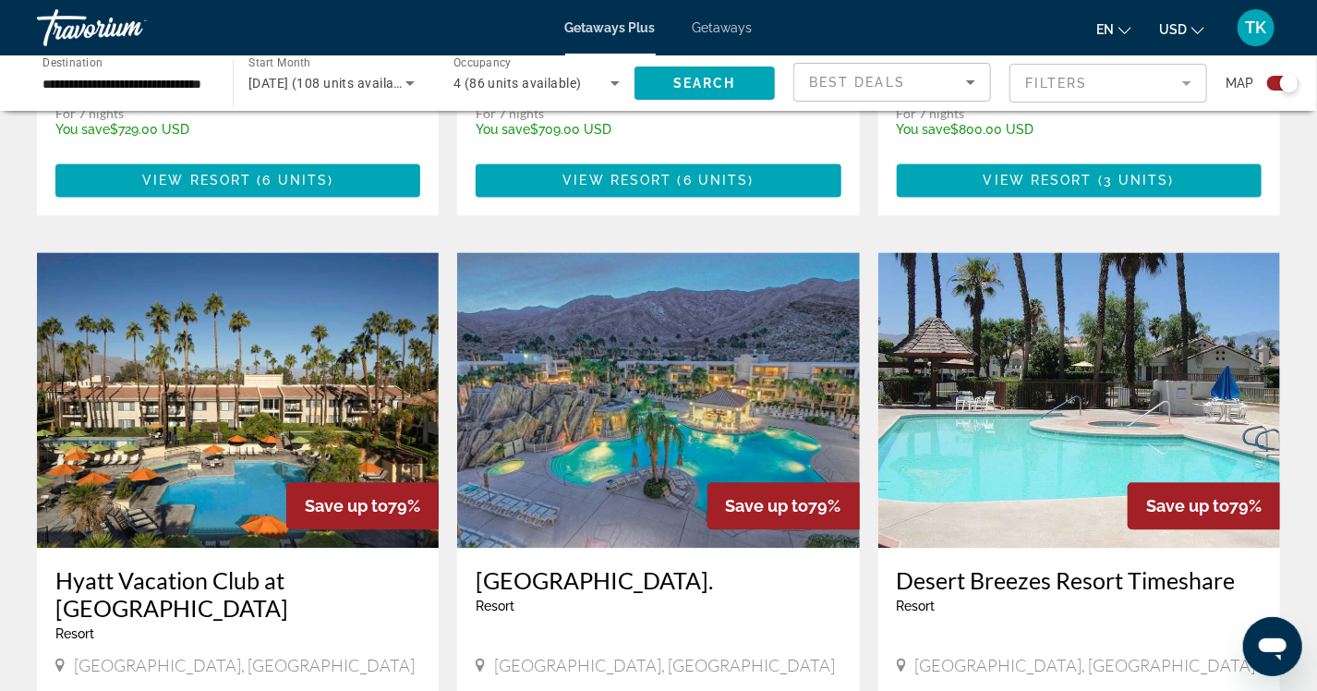
scroll to position [1847, 0]
